Goal: Transaction & Acquisition: Purchase product/service

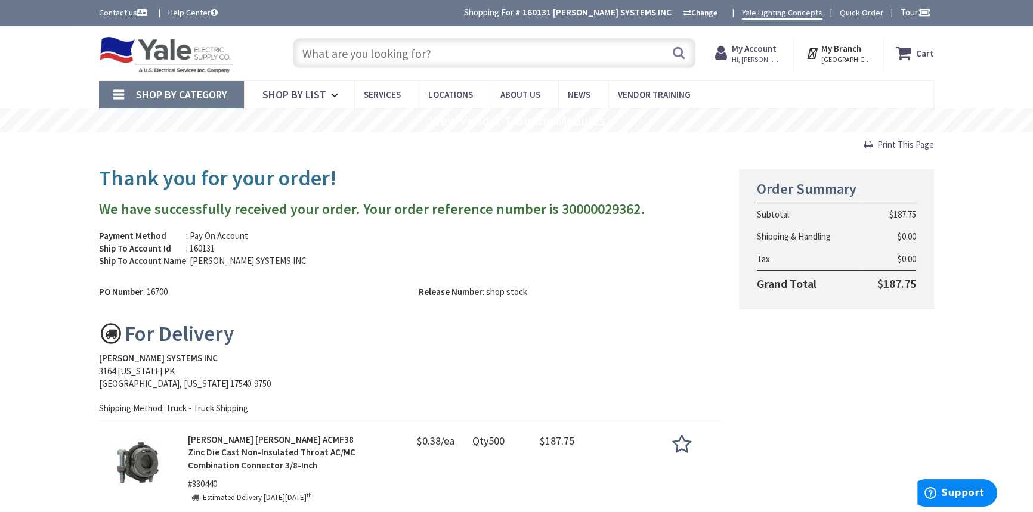
click at [356, 48] on input "text" at bounding box center [494, 53] width 402 height 30
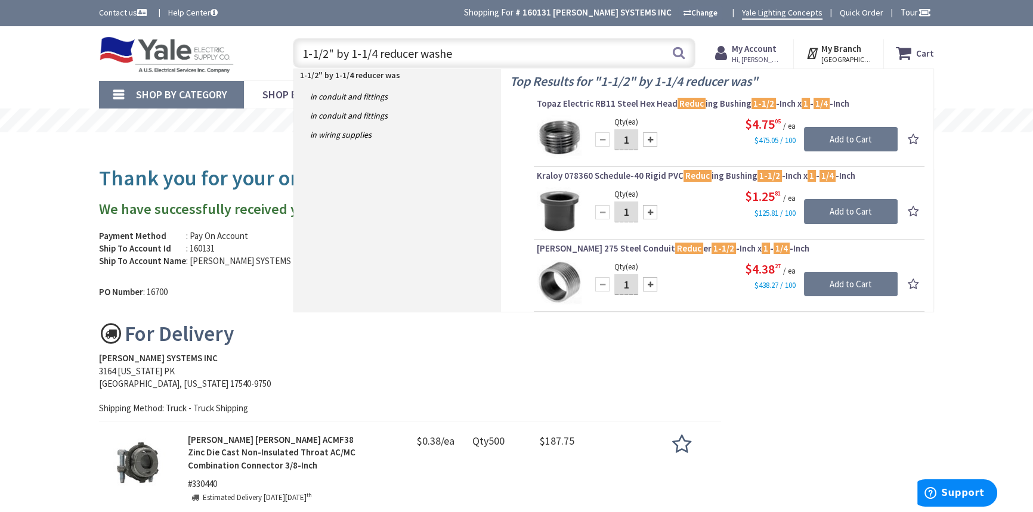
type input "1-1/2" by 1-1/4 reducer washer"
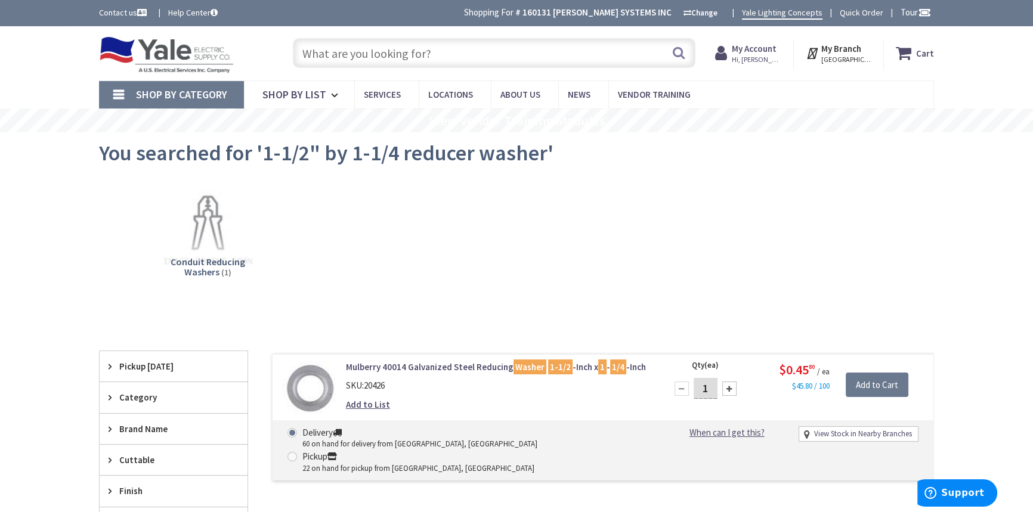
drag, startPoint x: 710, startPoint y: 391, endPoint x: 698, endPoint y: 394, distance: 11.9
click at [698, 394] on input "1" at bounding box center [705, 388] width 24 height 21
type input "30"
click at [862, 382] on input "Add to Cart" at bounding box center [876, 385] width 63 height 25
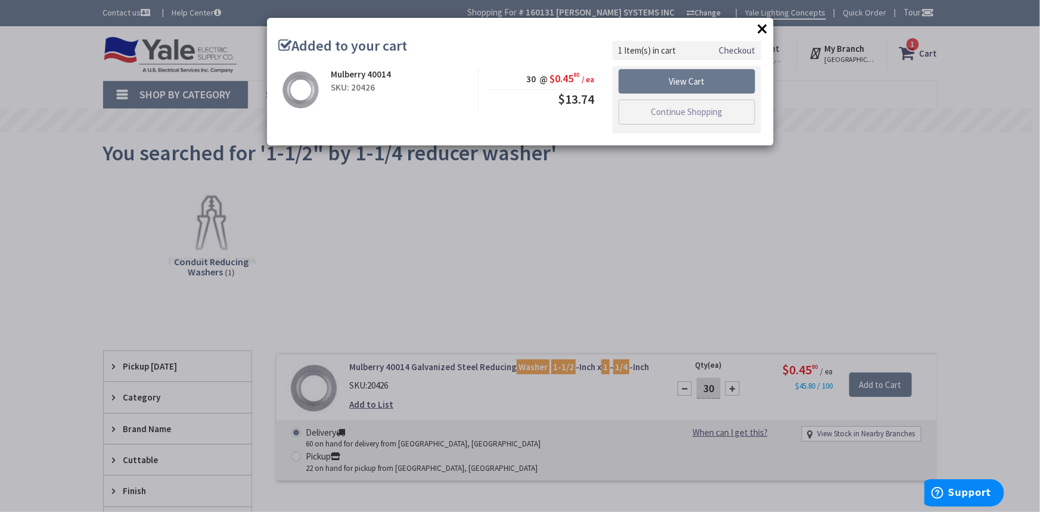
click at [729, 51] on link "Checkout" at bounding box center [737, 50] width 36 height 13
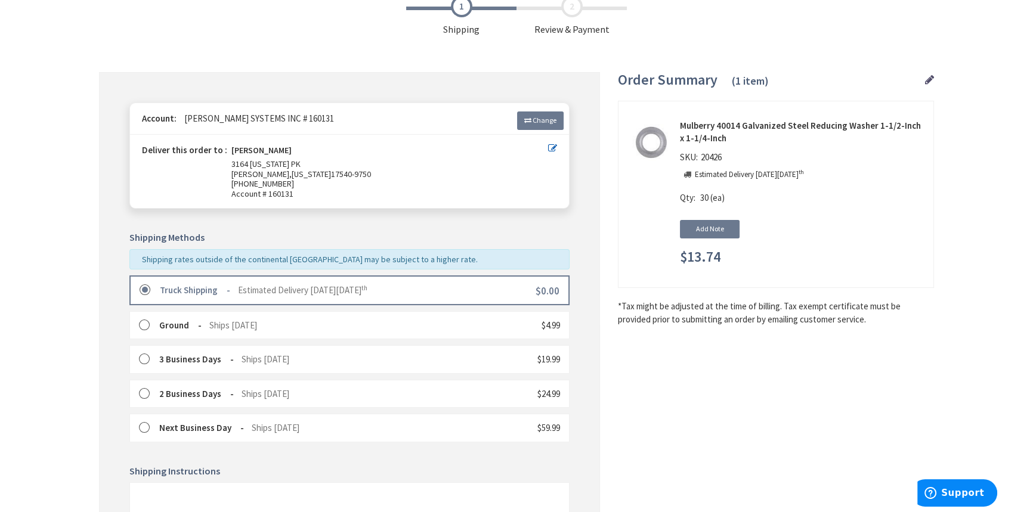
scroll to position [271, 0]
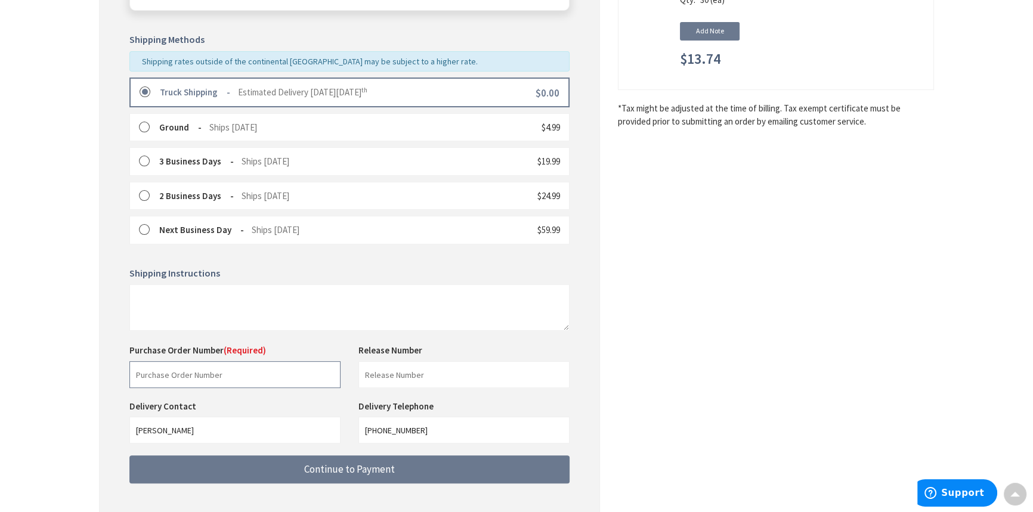
click at [255, 380] on input "text" at bounding box center [234, 374] width 211 height 27
type input "Verbal Joe"
click at [391, 367] on input "text" at bounding box center [463, 374] width 211 height 27
type input "19120TH"
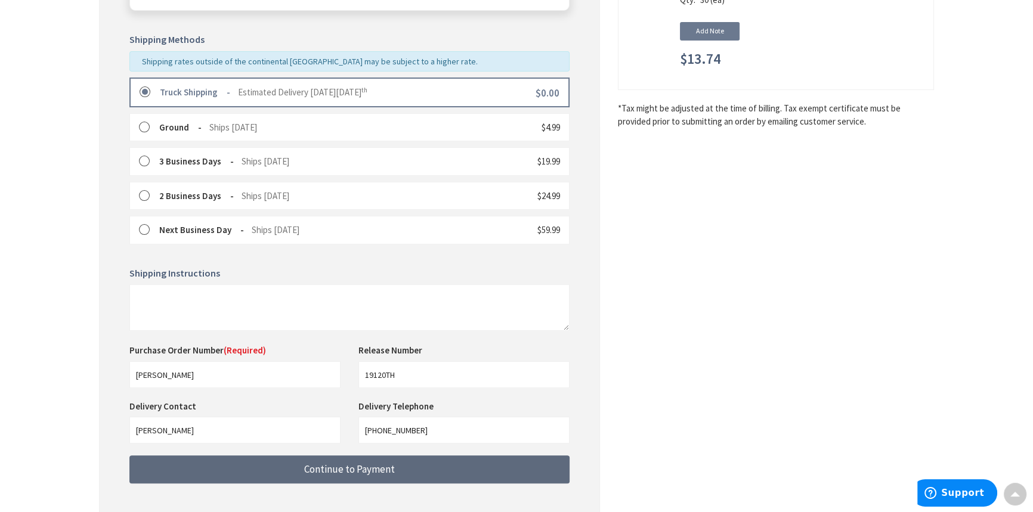
click at [371, 471] on span "Continue to Payment" at bounding box center [349, 469] width 91 height 13
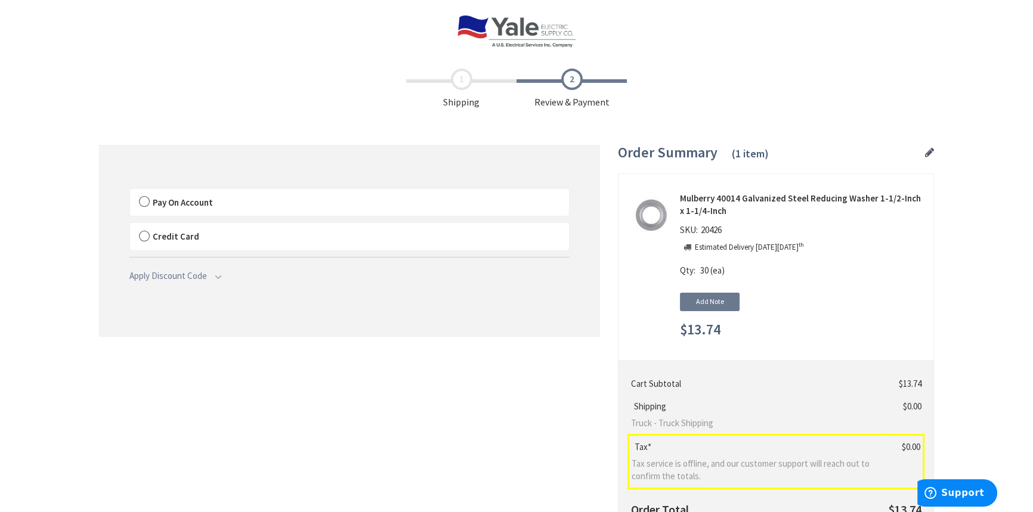
click at [145, 199] on label "Pay On Account" at bounding box center [349, 202] width 439 height 27
click at [130, 191] on input "Pay On Account" at bounding box center [130, 191] width 0 height 0
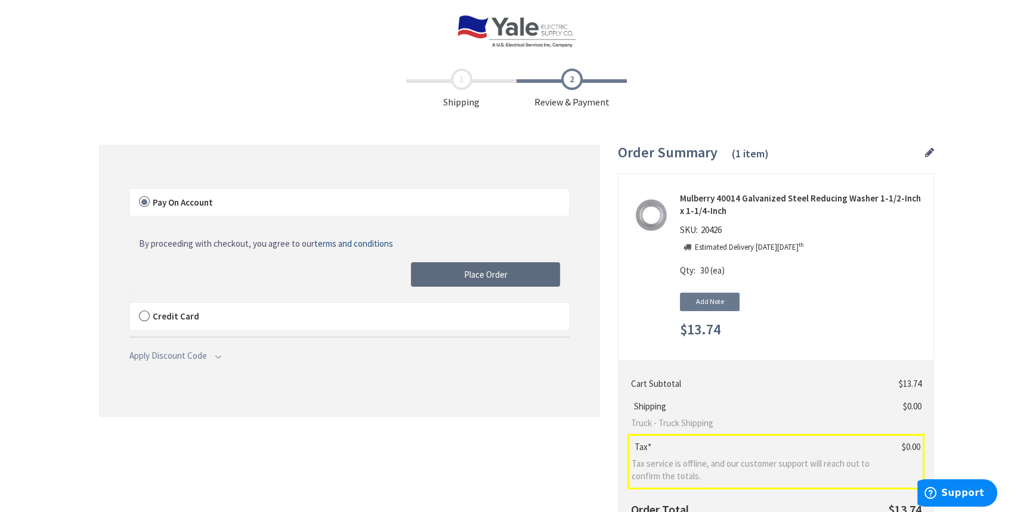
click at [488, 275] on span "Place Order" at bounding box center [486, 274] width 44 height 11
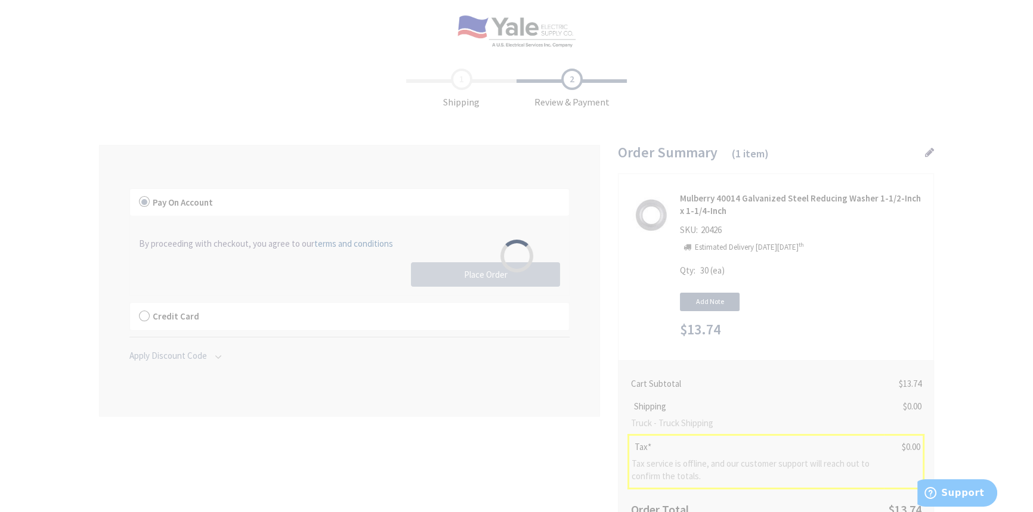
click at [501, 281] on div "Please wait..." at bounding box center [516, 256] width 1033 height 512
